Goal: Entertainment & Leisure: Consume media (video, audio)

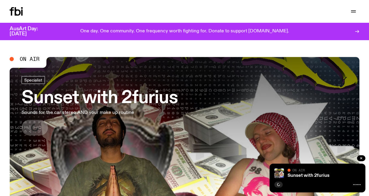
click at [131, 97] on h3 "Sunset with 2furius" at bounding box center [100, 98] width 156 height 17
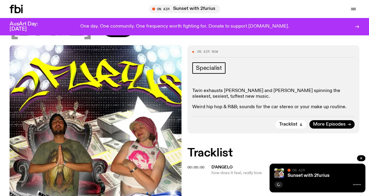
scroll to position [64, 0]
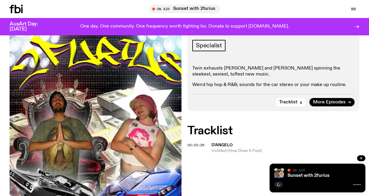
scroll to position [94, 0]
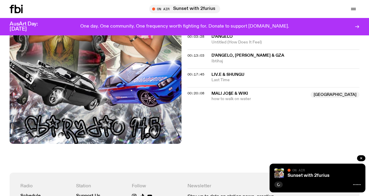
scroll to position [199, 0]
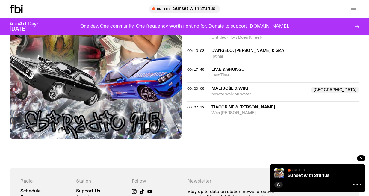
scroll to position [227, 0]
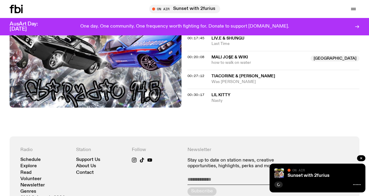
scroll to position [247, 0]
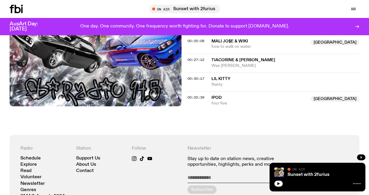
scroll to position [236, 0]
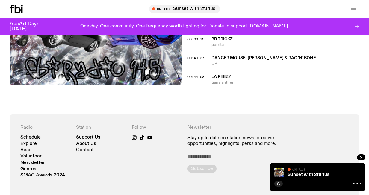
scroll to position [322, 0]
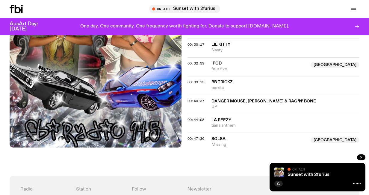
scroll to position [281, 0]
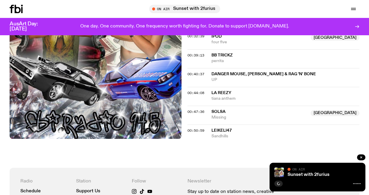
scroll to position [308, 0]
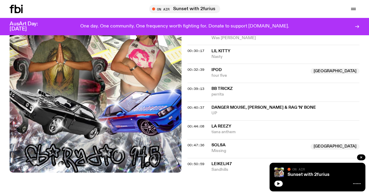
scroll to position [273, 0]
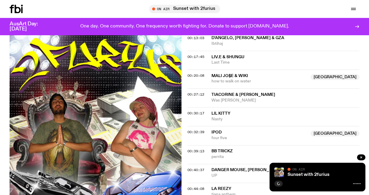
scroll to position [329, 0]
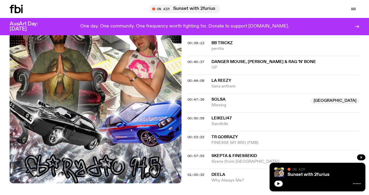
scroll to position [317, 0]
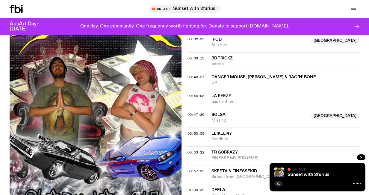
scroll to position [373, 0]
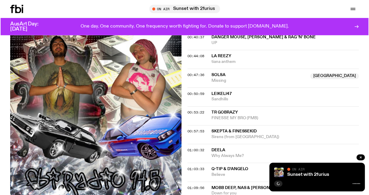
scroll to position [404, 0]
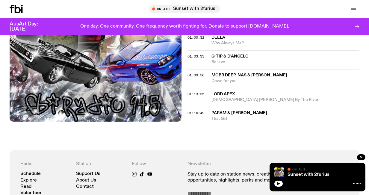
scroll to position [454, 0]
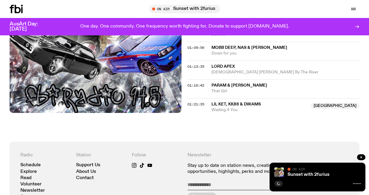
scroll to position [495, 0]
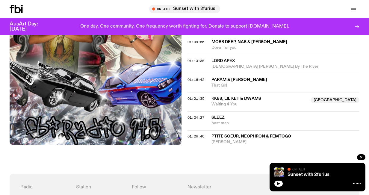
scroll to position [523, 0]
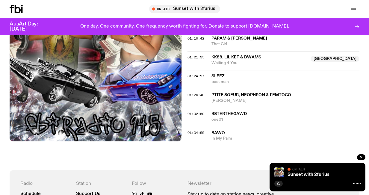
scroll to position [584, 0]
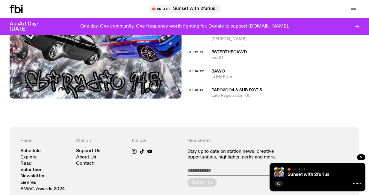
scroll to position [602, 0]
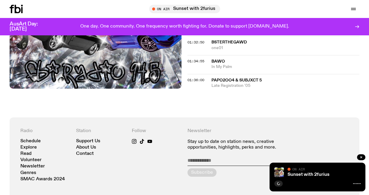
click at [234, 83] on span "Late Registration '05" at bounding box center [285, 86] width 148 height 6
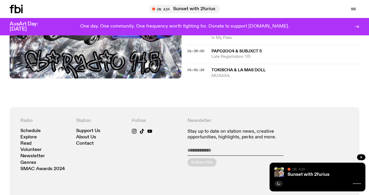
scroll to position [630, 0]
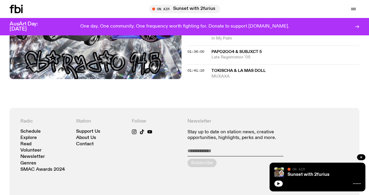
click at [221, 72] on span "Tokischa & La Mas Doll" at bounding box center [238, 71] width 54 height 4
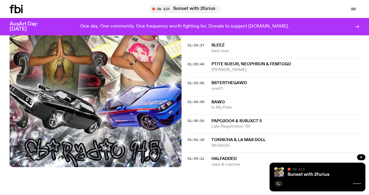
scroll to position [562, 0]
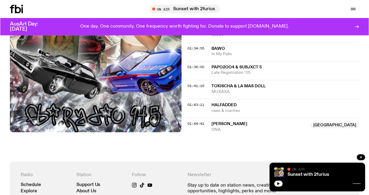
scroll to position [610, 0]
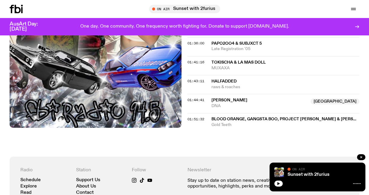
scroll to position [639, 0]
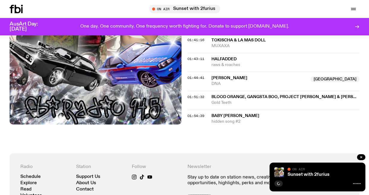
scroll to position [708, 0]
